Goal: Communication & Community: Answer question/provide support

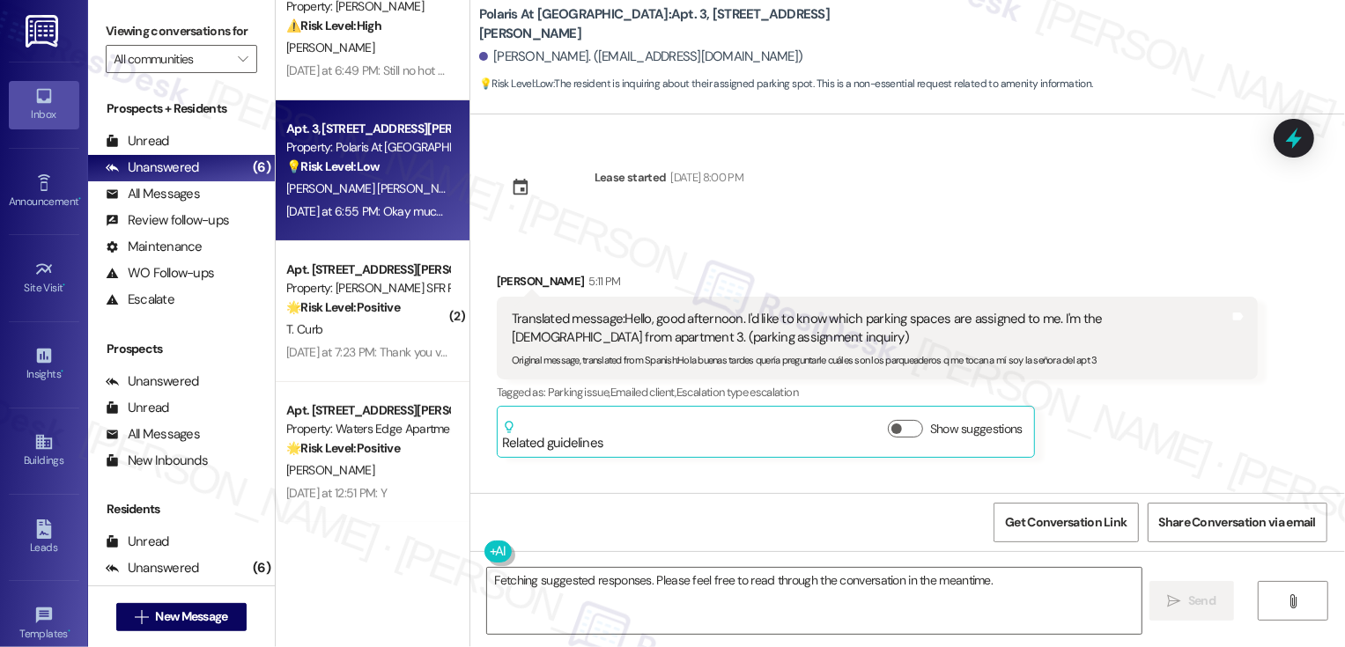
scroll to position [549, 0]
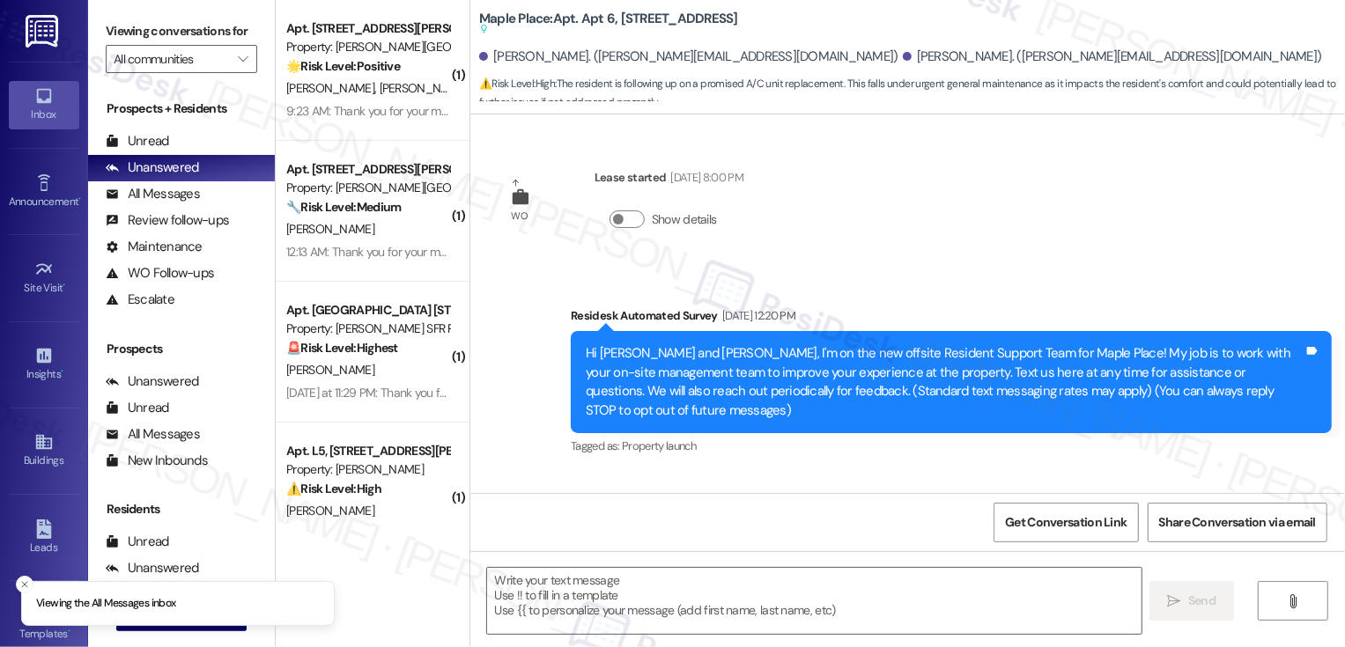
scroll to position [854, 0]
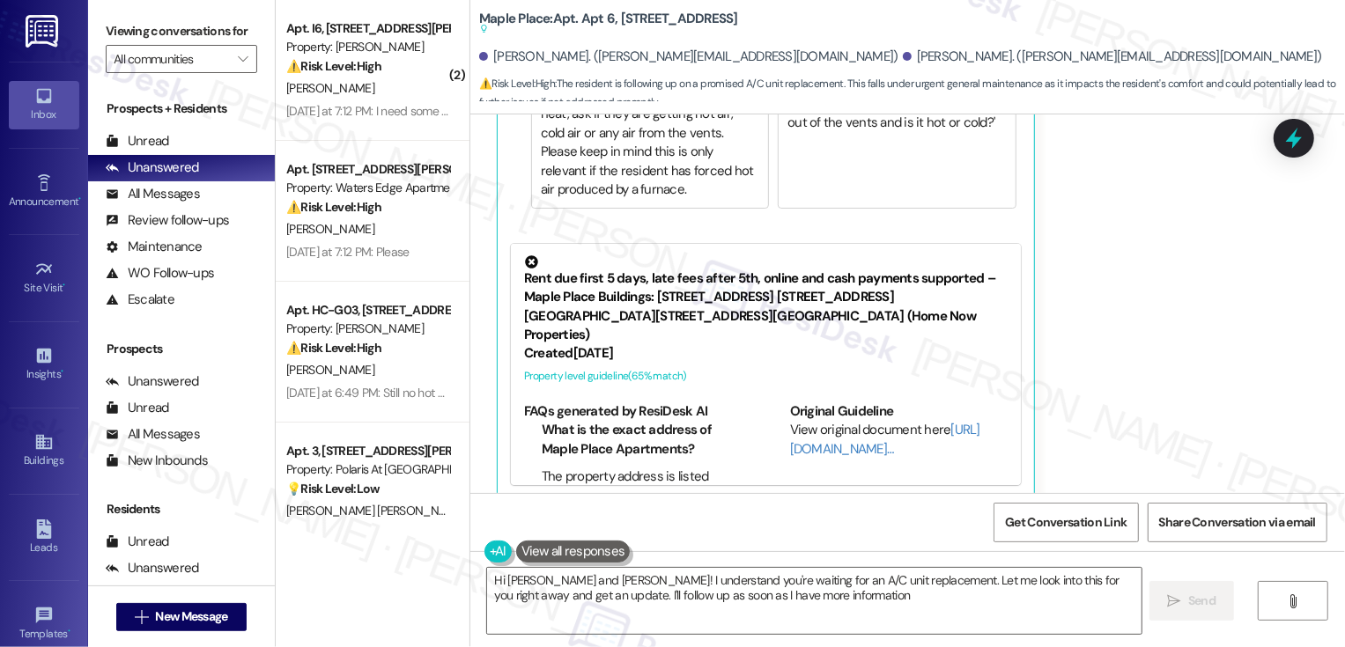
type textarea "Hi Dale and Kalley! I understand you're waiting for an A/C unit replacement. Le…"
click at [1260, 284] on div "Received via SMS Kalley Johnson Question Aug 13, 2025 at 3:13 PM Hello Sarah, I…" at bounding box center [876, 78] width 787 height 868
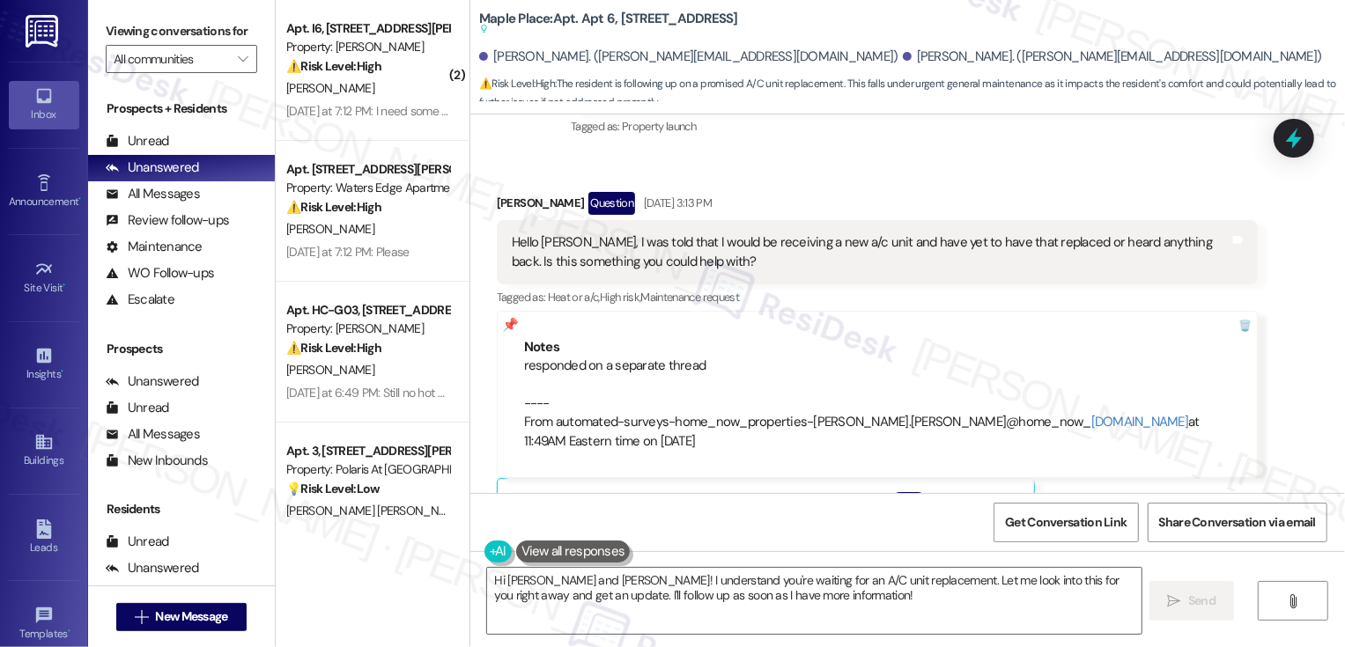
scroll to position [984, 0]
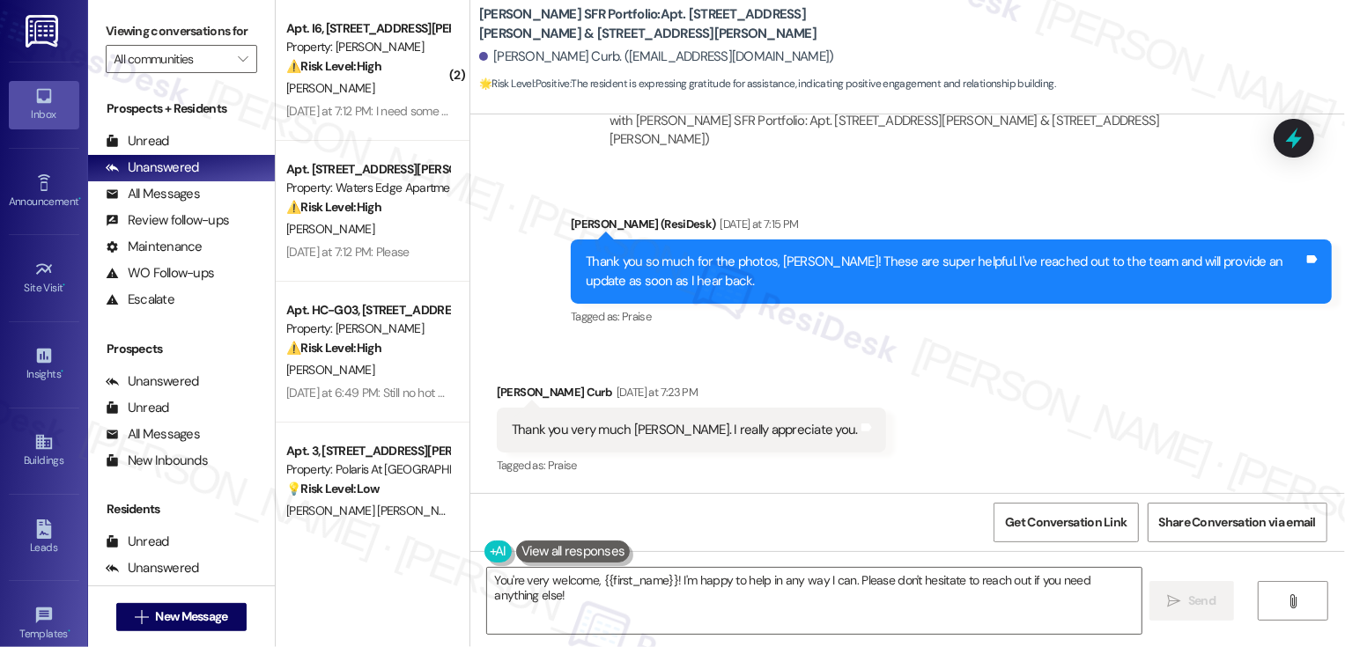
scroll to position [7443, 0]
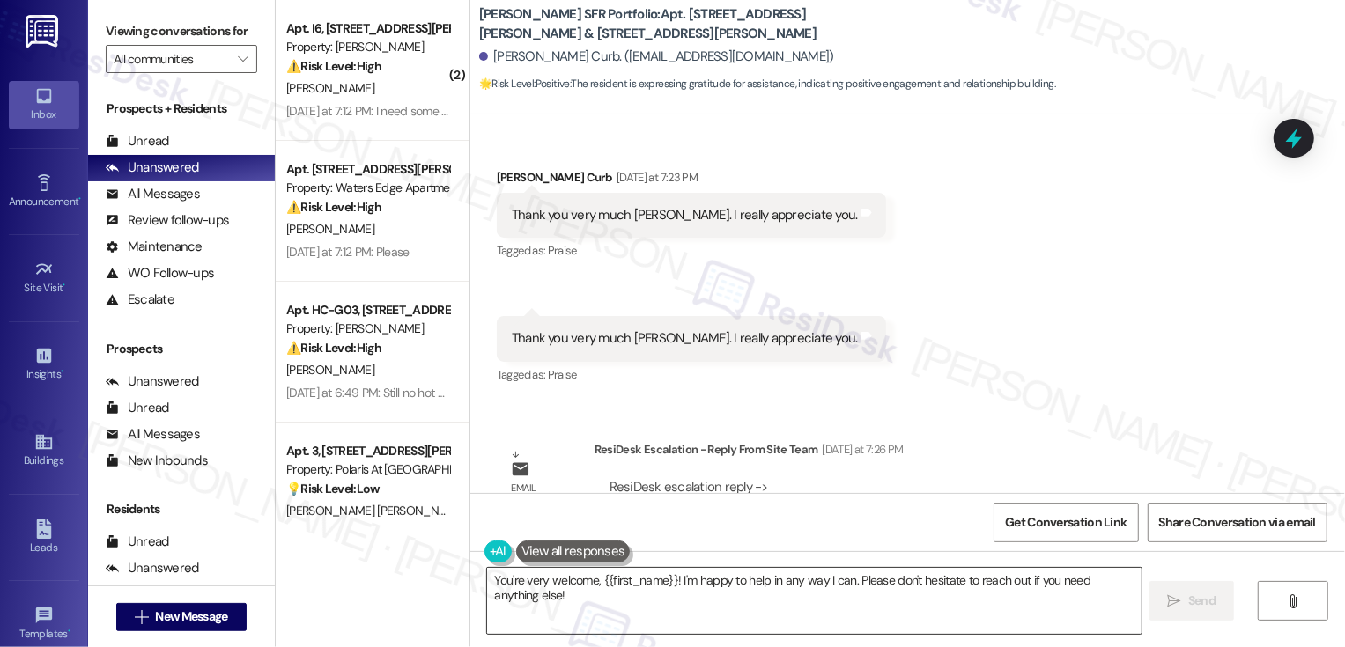
click at [630, 601] on textarea "You're very welcome, {{first_name}}! I'm happy to help in any way I can. Please…" at bounding box center [814, 601] width 654 height 66
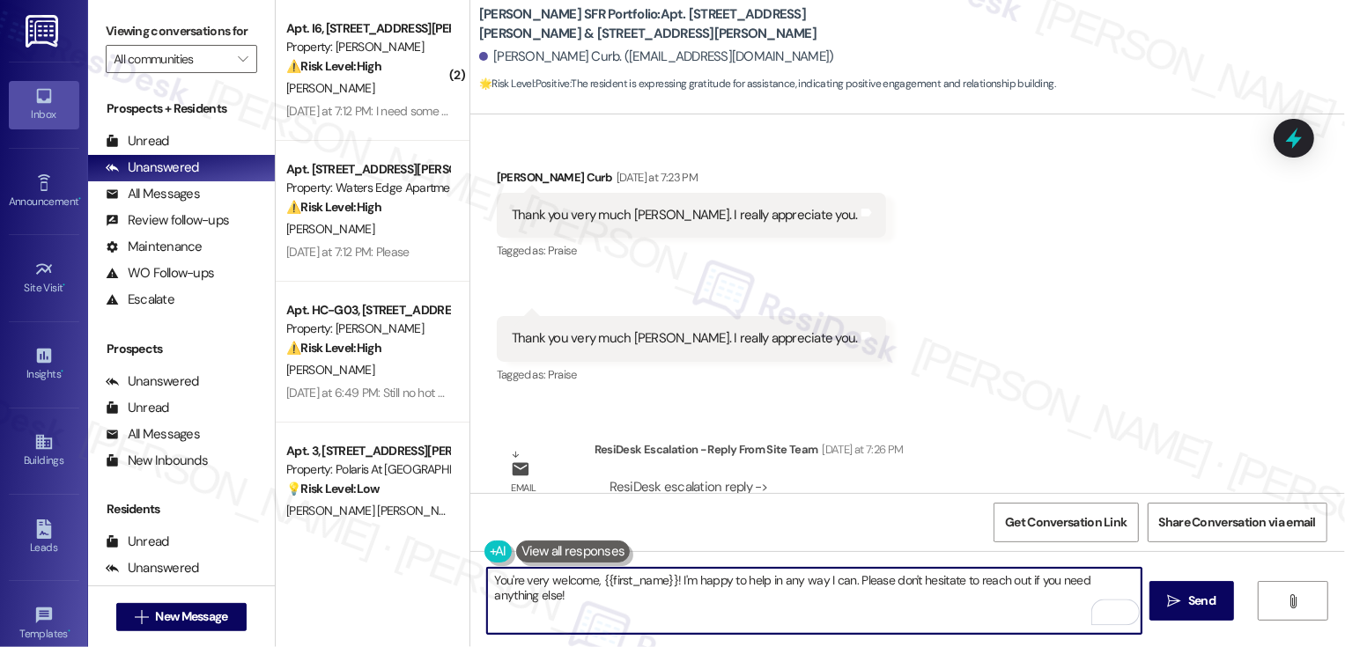
drag, startPoint x: 844, startPoint y: 578, endPoint x: 861, endPoint y: 616, distance: 41.4
click at [861, 616] on textarea "You're very welcome, {{first_name}}! I'm happy to help in any way I can. Please…" at bounding box center [814, 601] width 654 height 66
click at [850, 582] on textarea "You're very welcome, {{first_name}}! I'm happy to help in any way I can. Please…" at bounding box center [814, 601] width 654 height 66
drag, startPoint x: 845, startPoint y: 579, endPoint x: 869, endPoint y: 611, distance: 39.6
click at [869, 612] on textarea "You're very welcome, {{first_name}}! I'm happy to help in any way I can. Please…" at bounding box center [814, 601] width 654 height 66
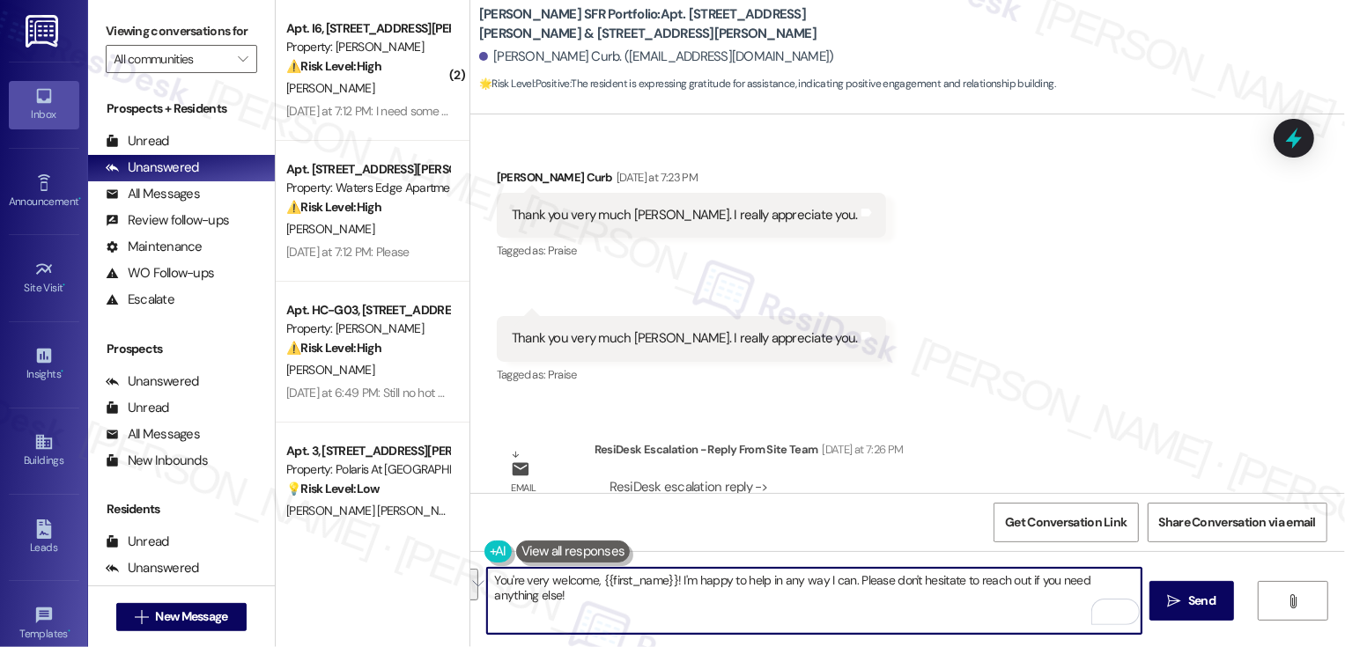
click at [738, 581] on textarea "You're very welcome, {{first_name}}! I'm happy to help in any way I can. Please…" at bounding box center [814, 601] width 654 height 66
drag, startPoint x: 673, startPoint y: 579, endPoint x: 718, endPoint y: 623, distance: 63.5
click at [718, 623] on textarea "You're very welcome, {{first_name}}! I'm happy to help in any way I can. Please…" at bounding box center [814, 601] width 654 height 66
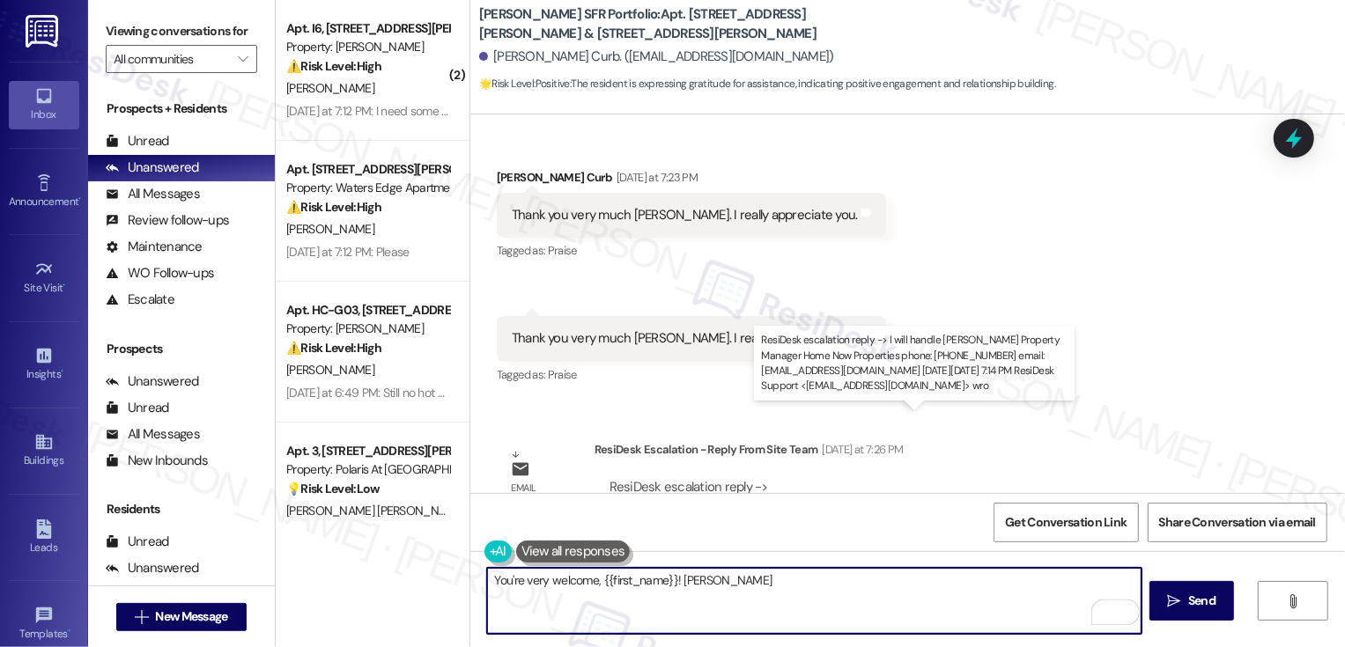
click at [683, 478] on div "ResiDesk escalation reply -> I will handle [PERSON_NAME] Property Manager Home …" at bounding box center [894, 515] width 571 height 74
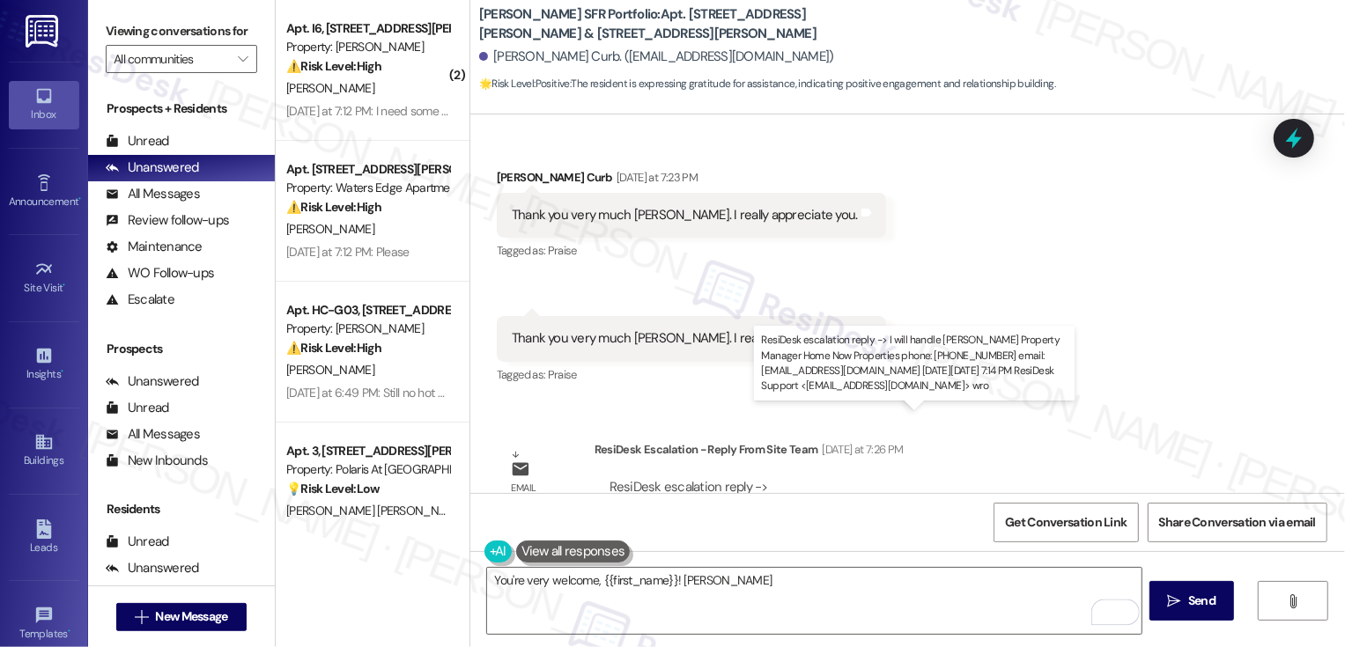
click at [683, 478] on div "ResiDesk escalation reply -> I will handle [PERSON_NAME] Property Manager Home …" at bounding box center [894, 515] width 571 height 74
copy div "[PERSON_NAME]"
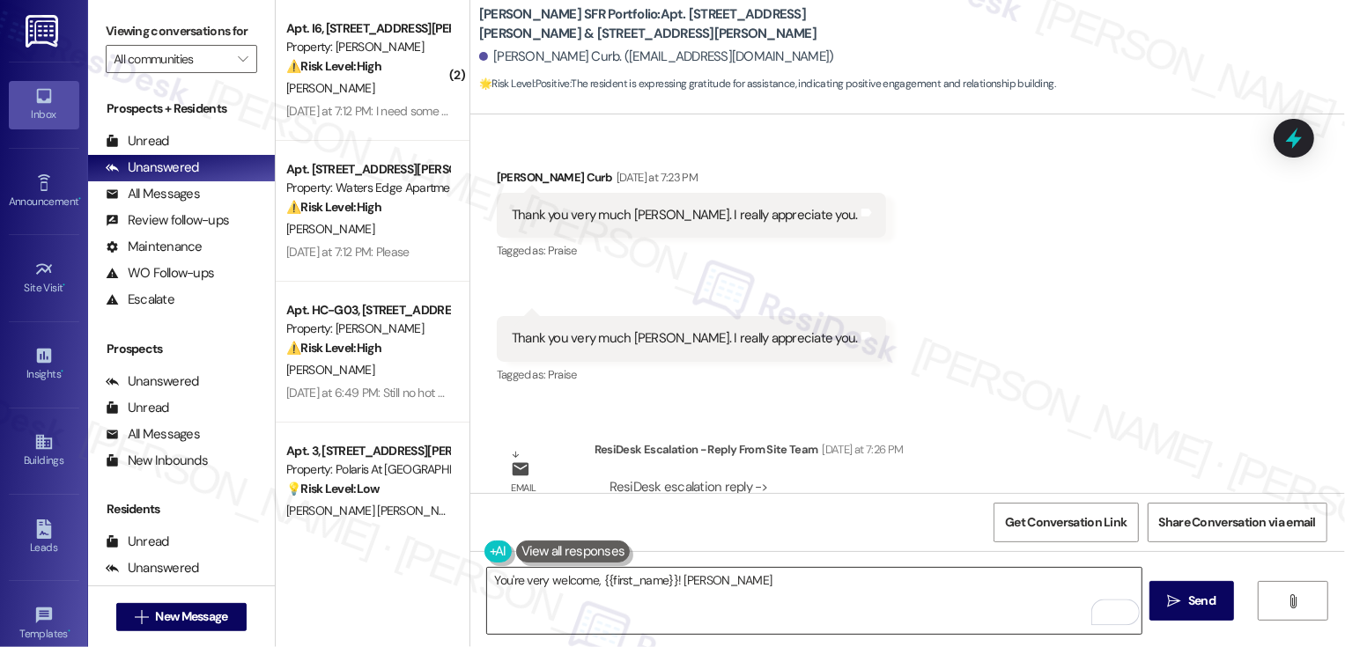
click at [683, 584] on textarea "You're very welcome, {{first_name}}! [PERSON_NAME]" at bounding box center [814, 601] width 654 height 66
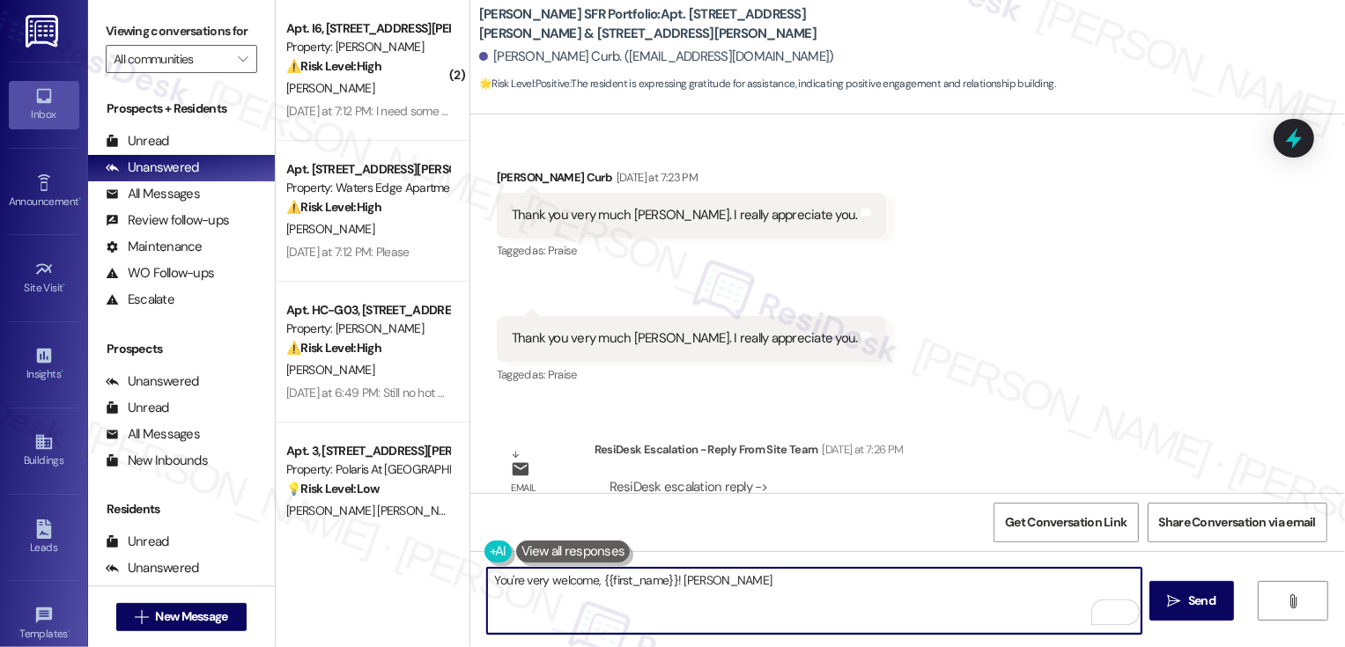
click at [683, 584] on textarea "You're very welcome, {{first_name}}! [PERSON_NAME]" at bounding box center [814, 601] width 654 height 66
paste textarea "ra"
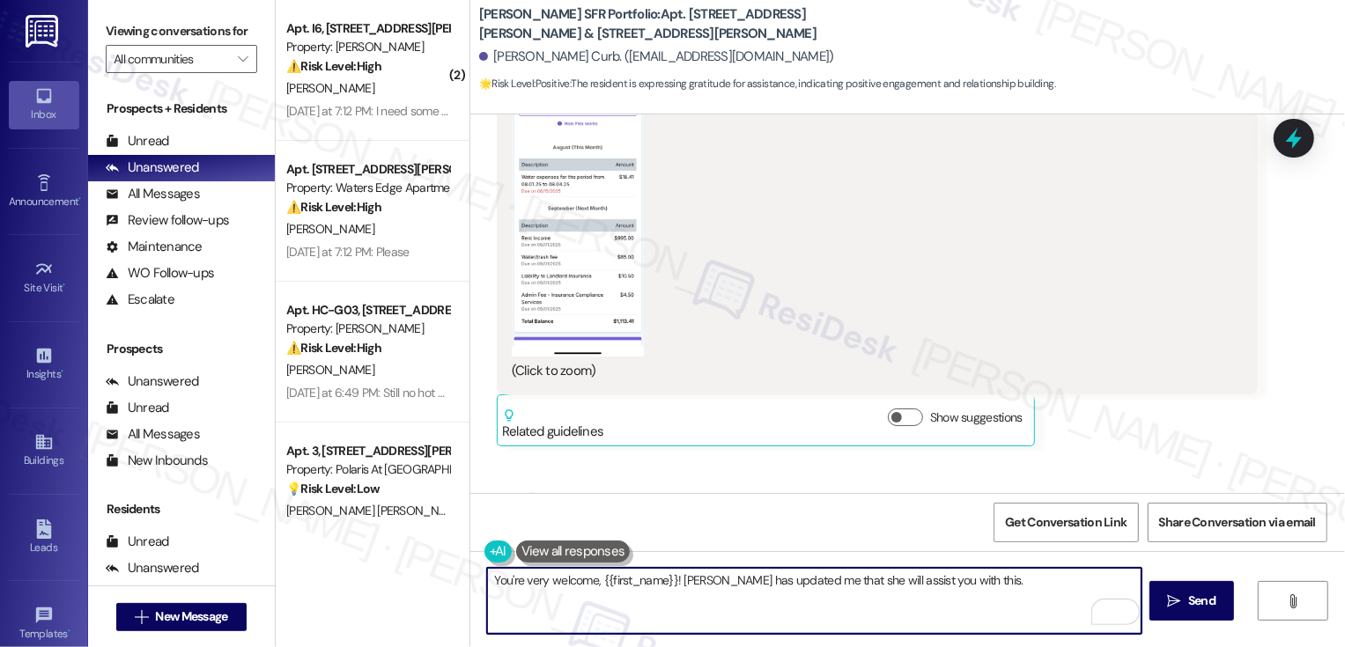
scroll to position [1399, 0]
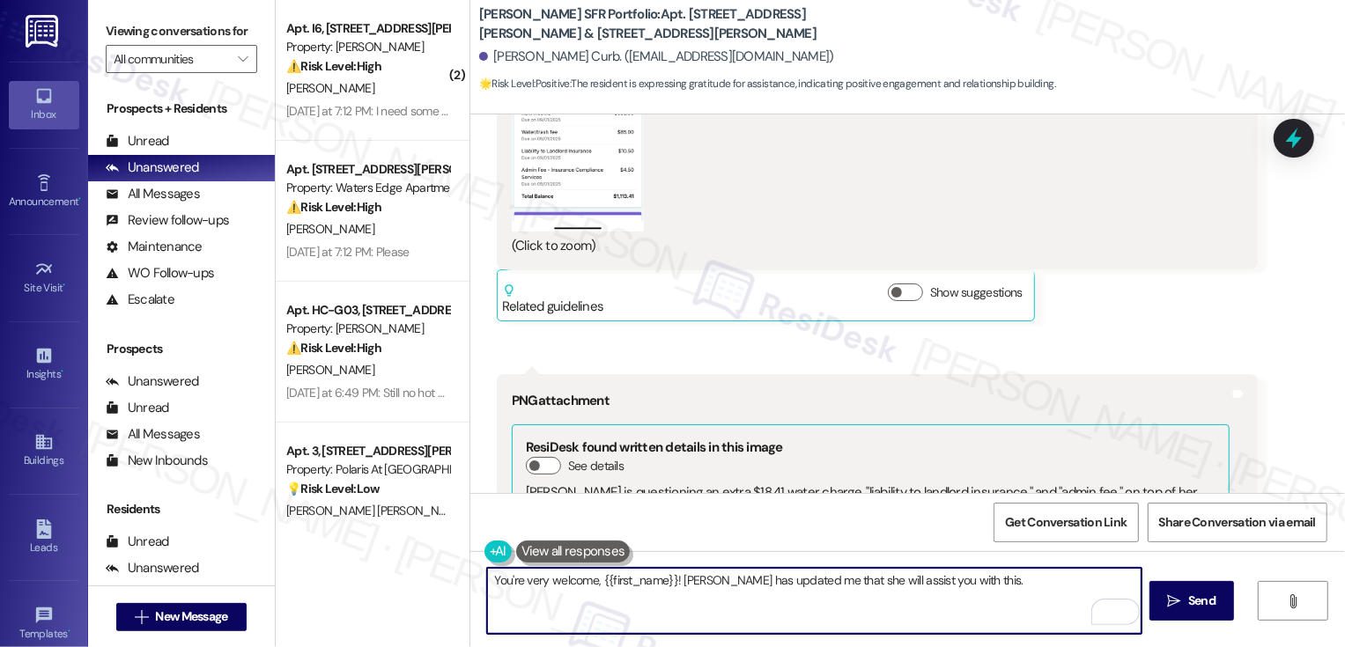
click at [947, 583] on textarea "You're very welcome, {{first_name}}! [PERSON_NAME] has updated me that she will…" at bounding box center [814, 601] width 654 height 66
type textarea "You're very welcome, {{first_name}}! [PERSON_NAME] has updated me that she will…"
click at [860, 623] on textarea "You're very welcome, {{first_name}}! [PERSON_NAME] has updated me that she will…" at bounding box center [814, 601] width 654 height 66
click at [1191, 597] on span "Send" at bounding box center [1201, 601] width 27 height 18
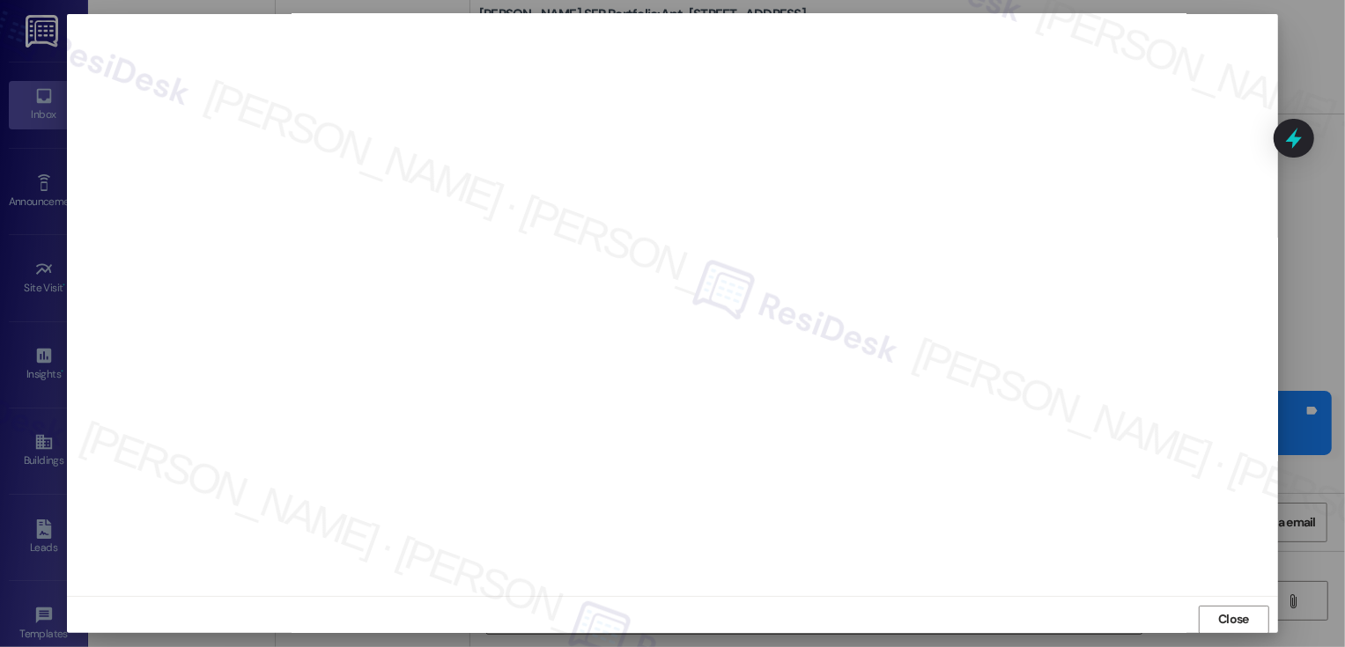
scroll to position [7706, 0]
